Goal: Check status: Check status

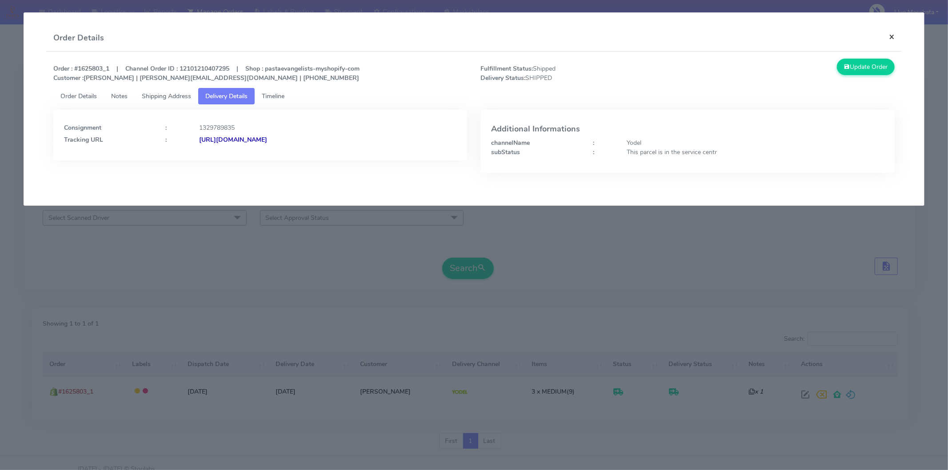
click at [889, 36] on button "×" at bounding box center [892, 37] width 20 height 24
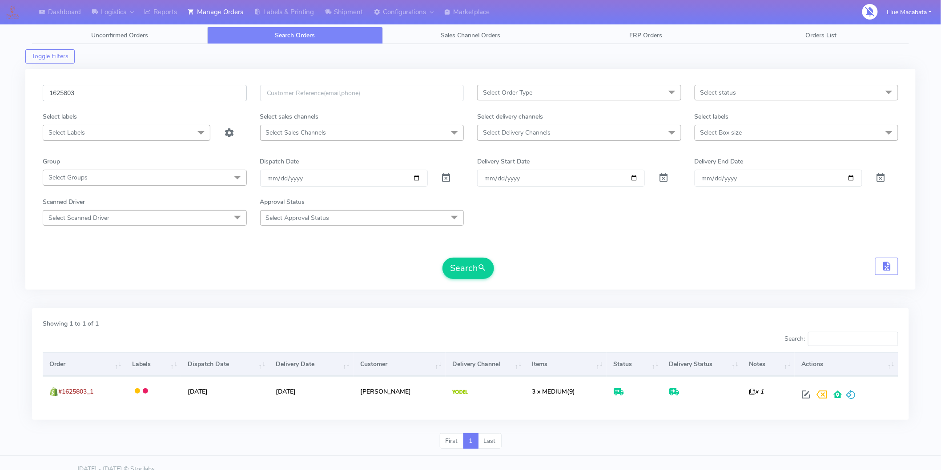
click at [96, 92] on input "1625803" at bounding box center [145, 93] width 204 height 16
paste input "1686"
type input "1621686"
drag, startPoint x: 469, startPoint y: 280, endPoint x: 467, endPoint y: 274, distance: 6.8
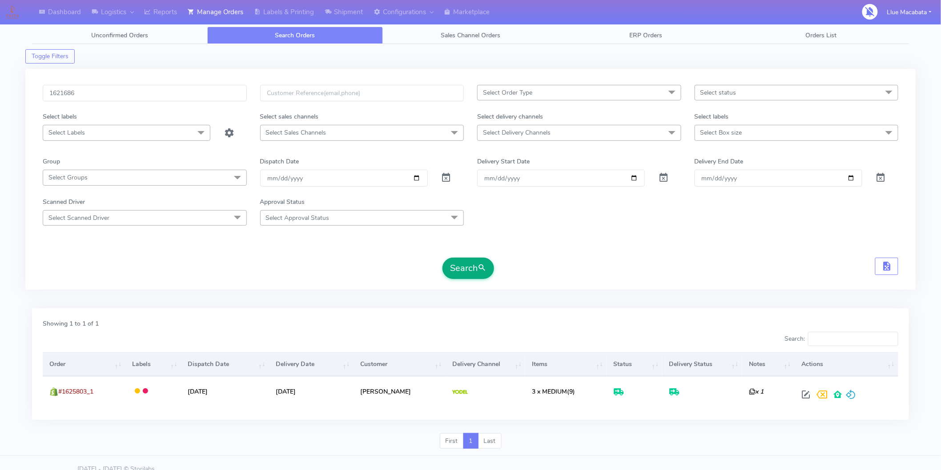
click at [469, 279] on div "1621686 Select Order Type Select All MEALS ATAVI One Off Pasta Club Gift Kit Ev…" at bounding box center [470, 185] width 869 height 200
click at [465, 270] on button "Search" at bounding box center [468, 268] width 52 height 21
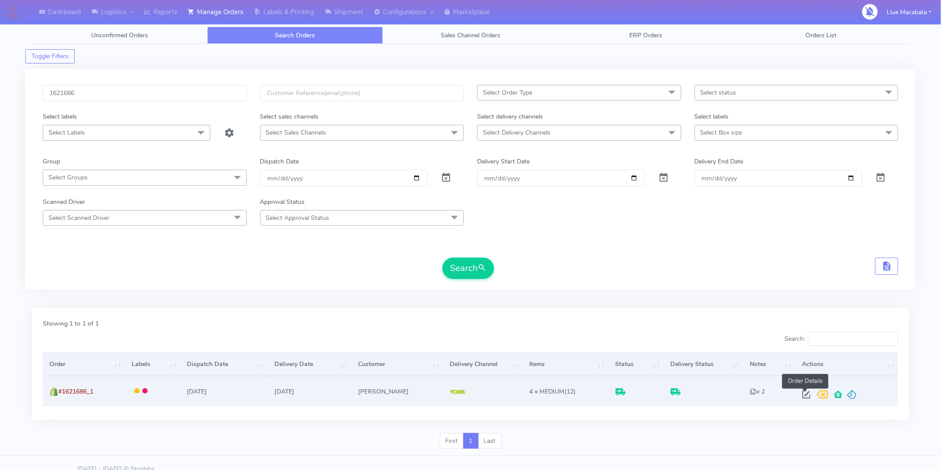
click at [808, 396] on span at bounding box center [806, 396] width 16 height 8
select select "5"
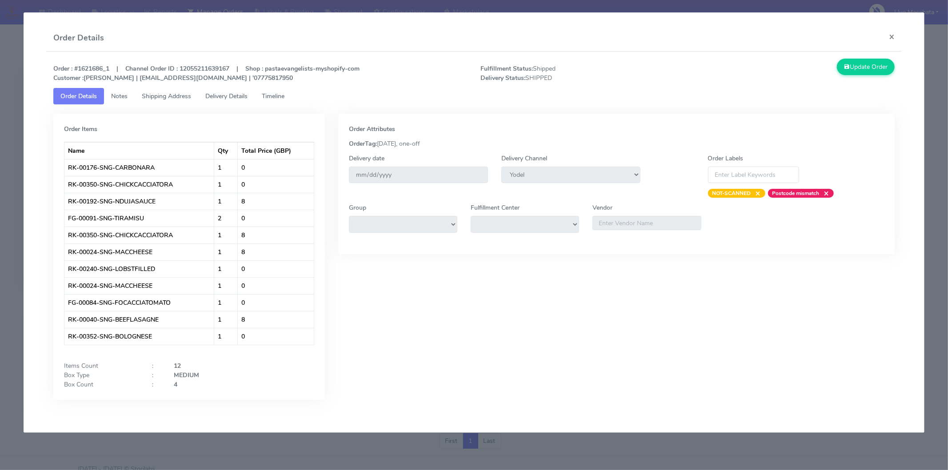
click at [277, 99] on span "Timeline" at bounding box center [273, 96] width 23 height 8
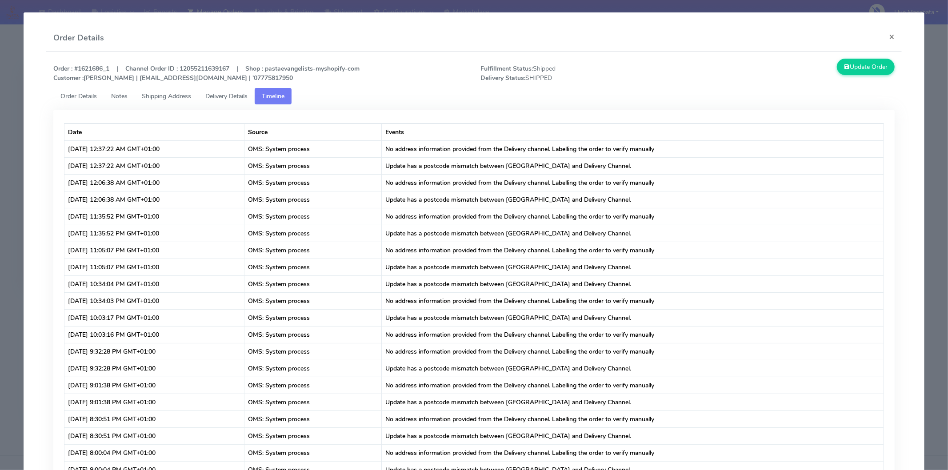
click at [247, 96] on span "Delivery Details" at bounding box center [226, 96] width 42 height 8
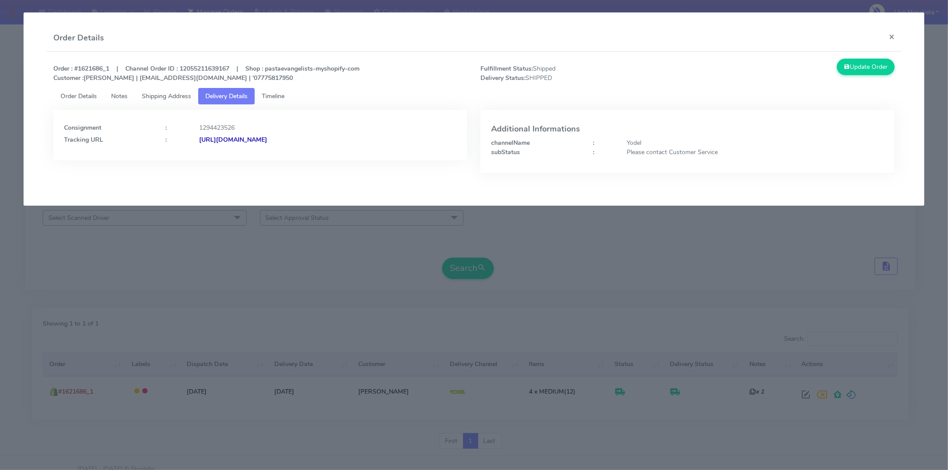
click at [267, 143] on strong "[URL][DOMAIN_NAME]" at bounding box center [233, 140] width 68 height 8
click at [893, 36] on button "×" at bounding box center [892, 37] width 20 height 24
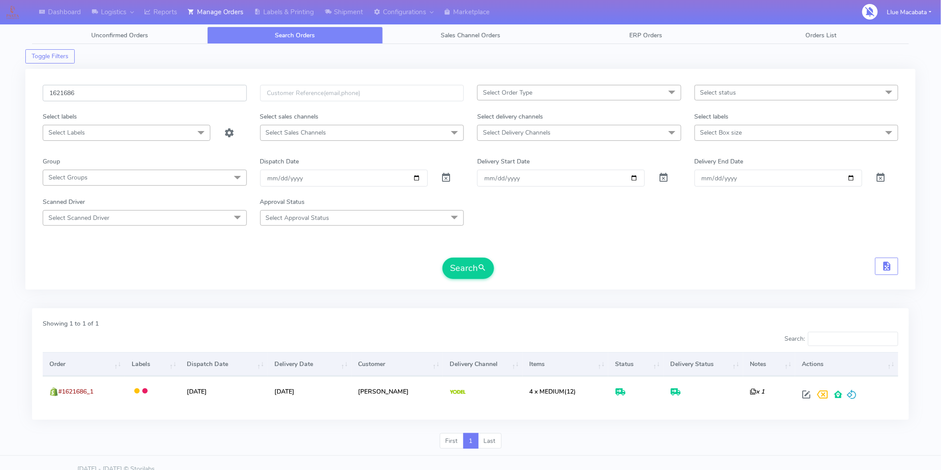
click at [105, 98] on input "1621686" at bounding box center [145, 93] width 204 height 16
paste input "132"
type input "1621132"
click at [462, 264] on button "Search" at bounding box center [468, 268] width 52 height 21
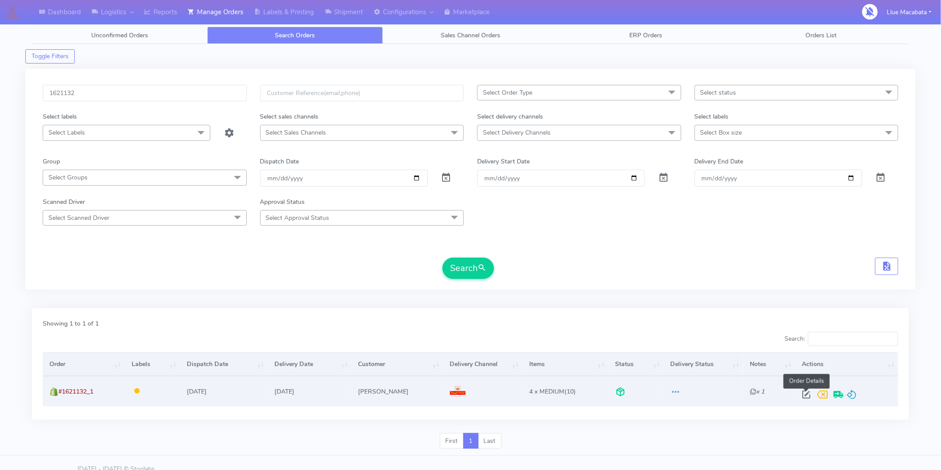
click at [802, 395] on span at bounding box center [806, 396] width 16 height 8
select select "3"
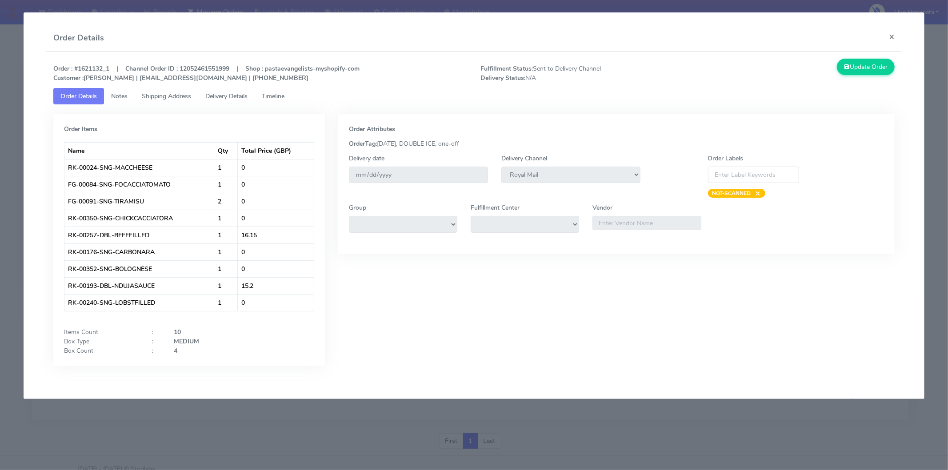
click at [278, 100] on link "Timeline" at bounding box center [273, 96] width 37 height 16
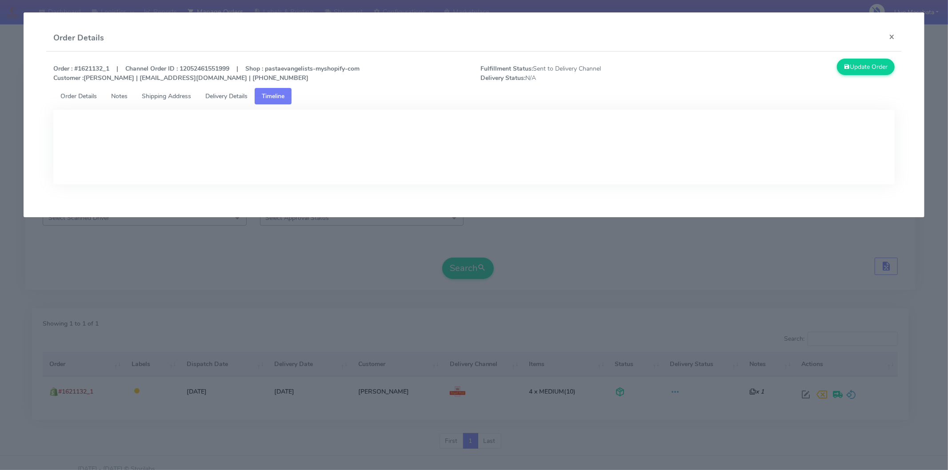
click at [248, 96] on span "Delivery Details" at bounding box center [226, 96] width 42 height 8
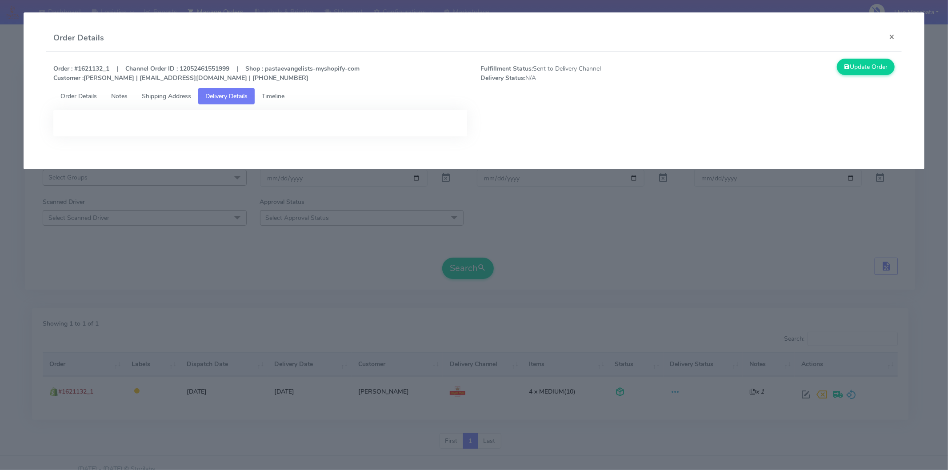
click at [280, 92] on span "Timeline" at bounding box center [273, 96] width 23 height 8
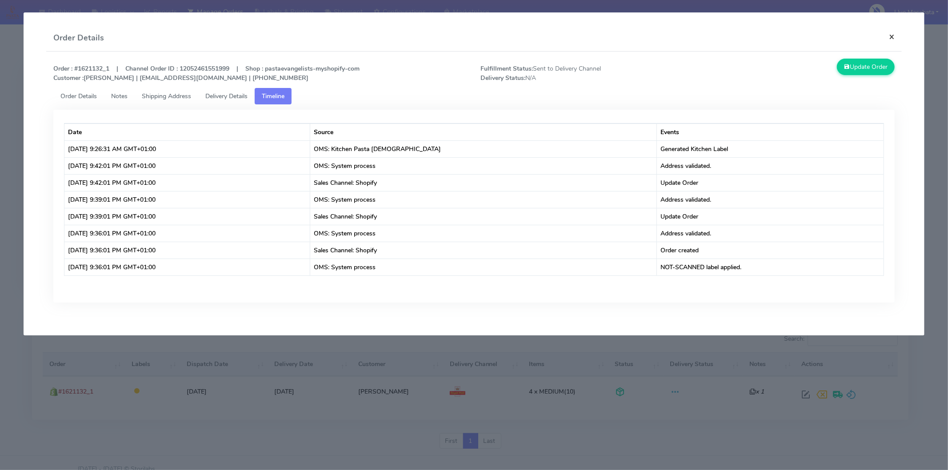
click at [889, 36] on button "×" at bounding box center [892, 37] width 20 height 24
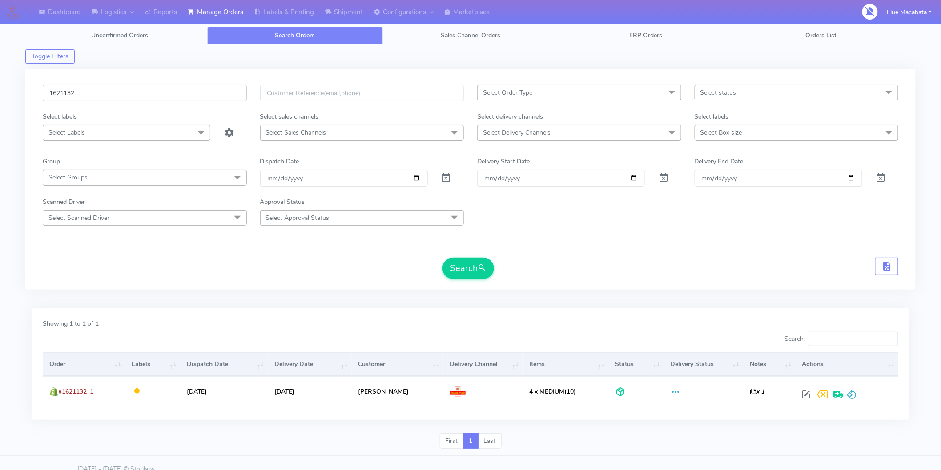
click at [112, 94] on input "1621132" at bounding box center [145, 93] width 204 height 16
paste input "2137"
type input "1622137"
click at [468, 268] on button "Search" at bounding box center [468, 268] width 52 height 21
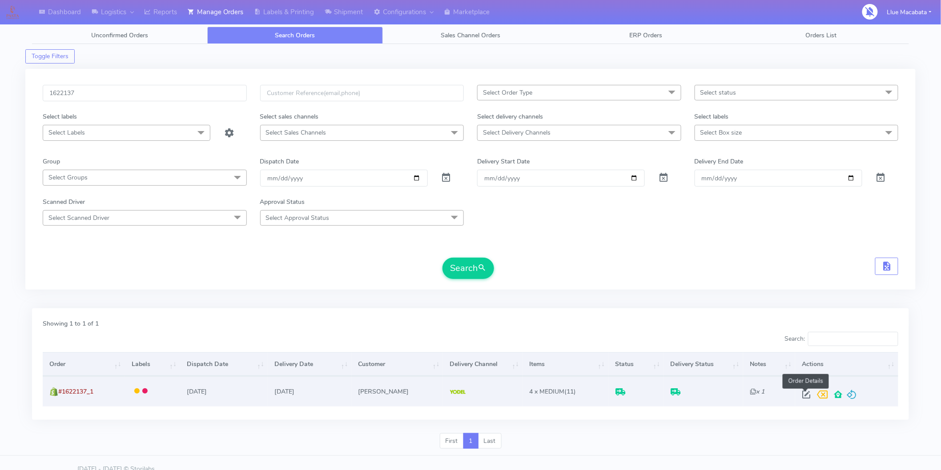
click at [802, 392] on span at bounding box center [806, 396] width 16 height 8
select select "5"
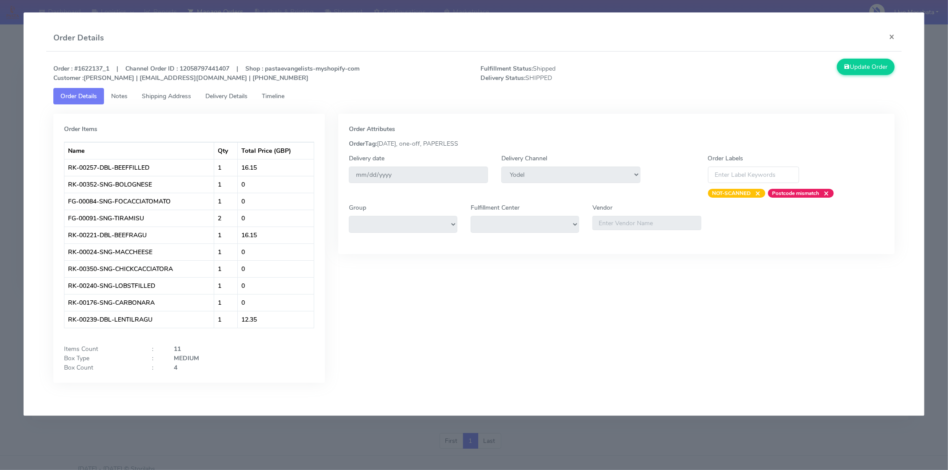
click at [273, 96] on span "Timeline" at bounding box center [273, 96] width 23 height 8
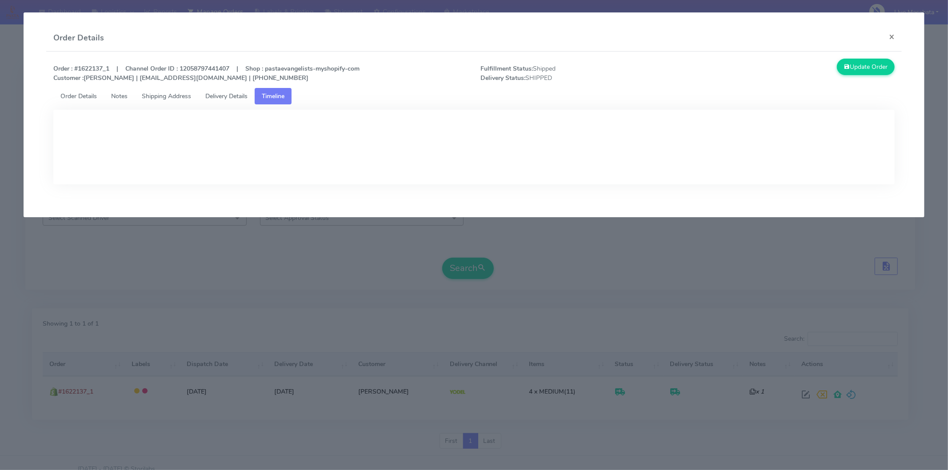
click at [248, 96] on span "Delivery Details" at bounding box center [226, 96] width 42 height 8
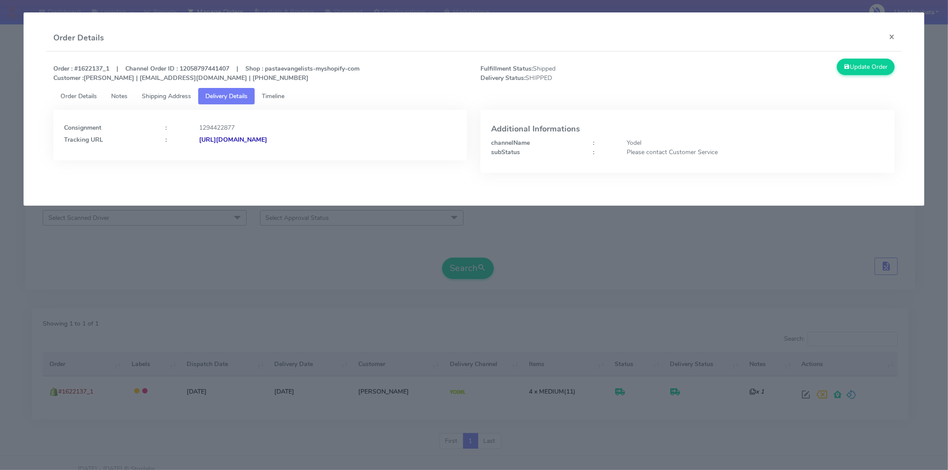
click at [267, 138] on strong "[URL][DOMAIN_NAME]" at bounding box center [233, 140] width 68 height 8
